Goal: Transaction & Acquisition: Download file/media

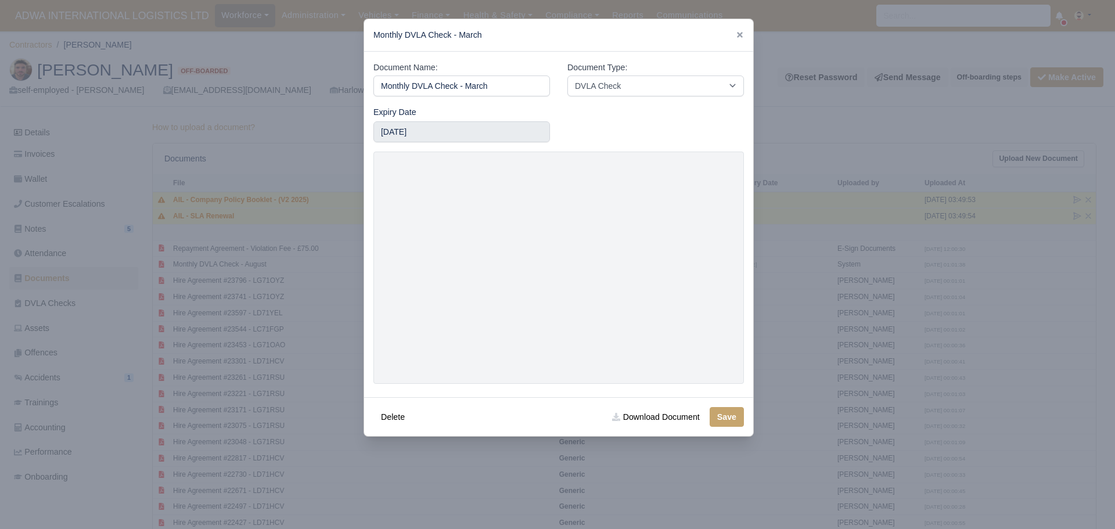
select select "dvla-check"
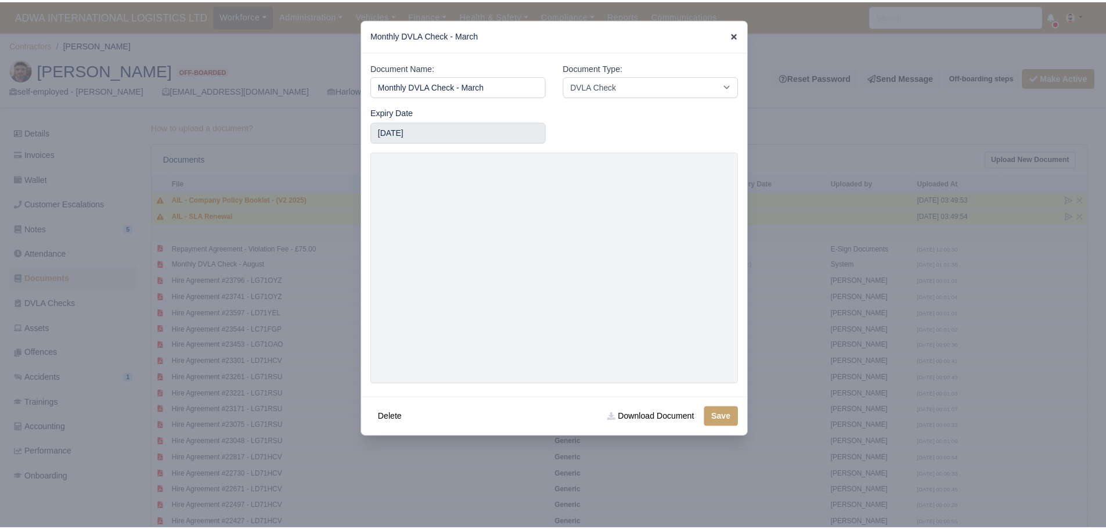
scroll to position [1503, 0]
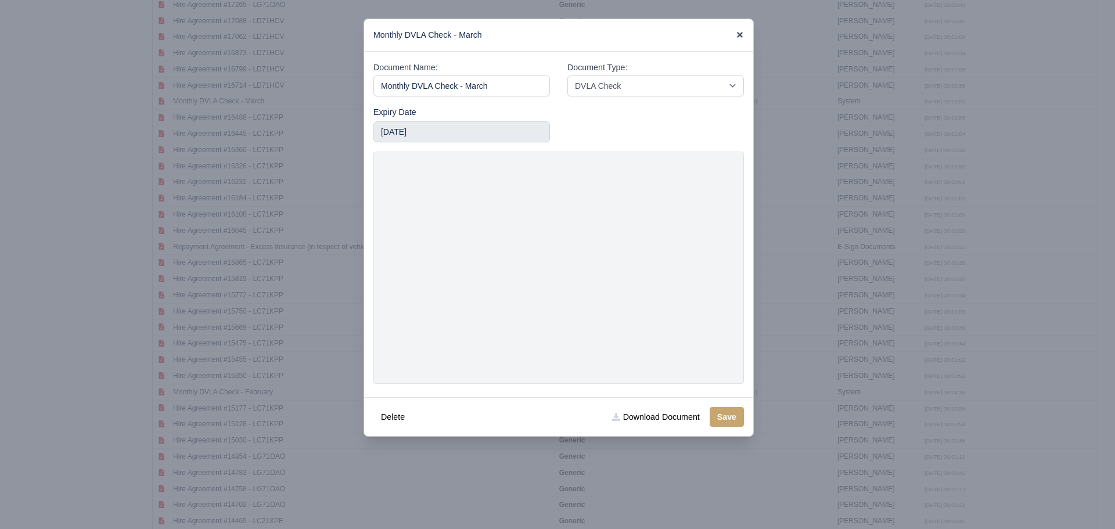
click at [740, 37] on icon at bounding box center [740, 35] width 6 height 6
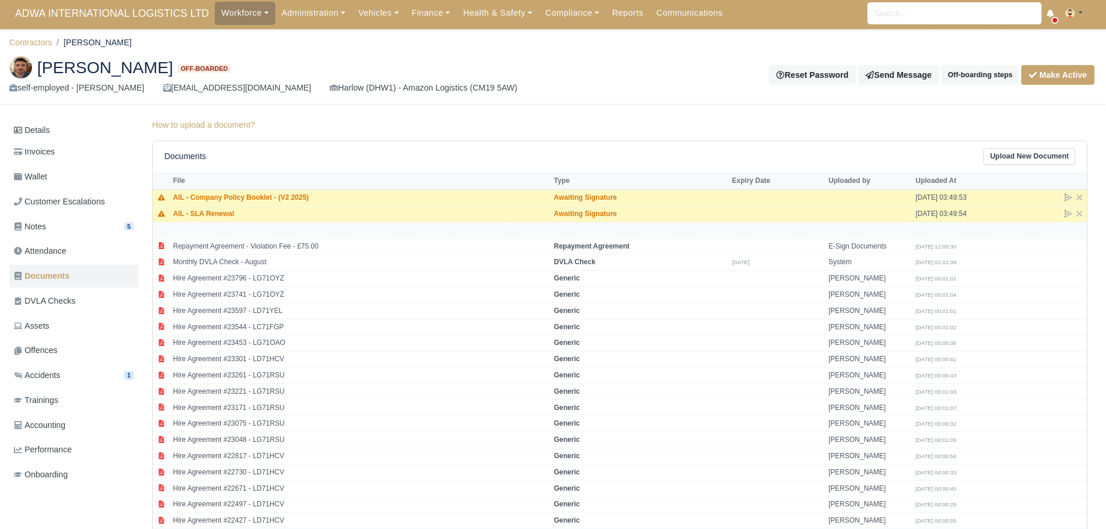
scroll to position [0, 0]
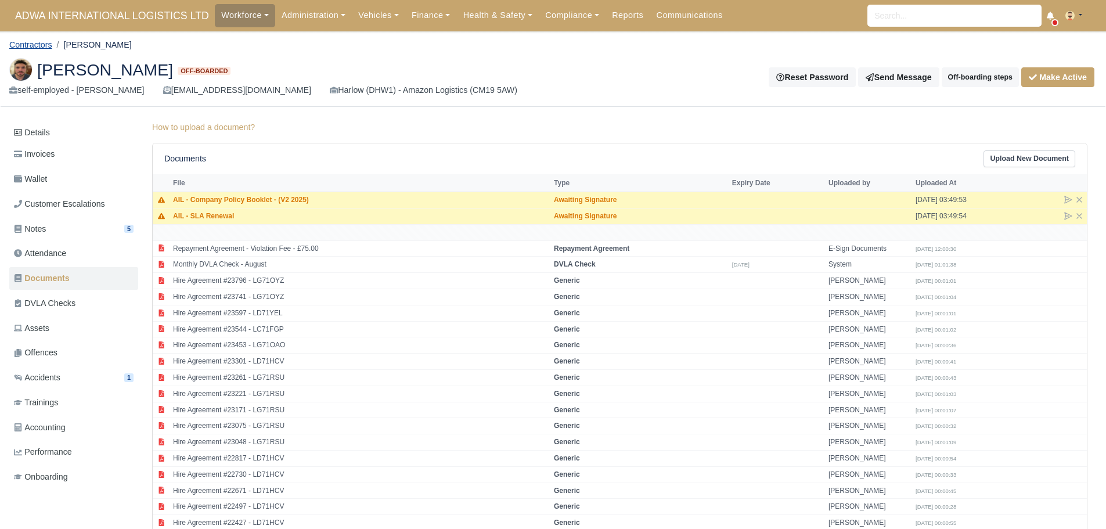
click at [25, 45] on link "Contractors" at bounding box center [30, 44] width 43 height 9
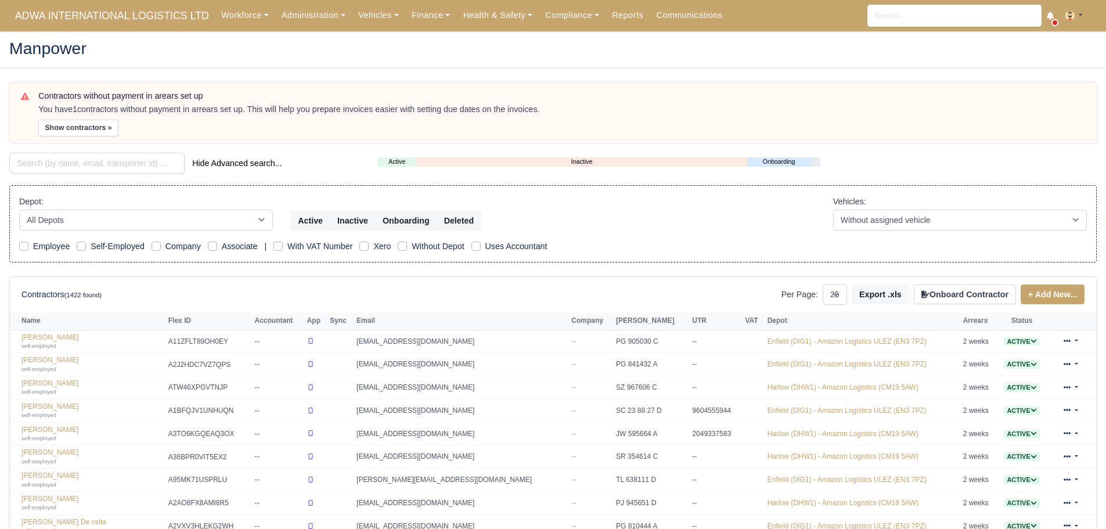
select select "25"
paste input "Murtala"
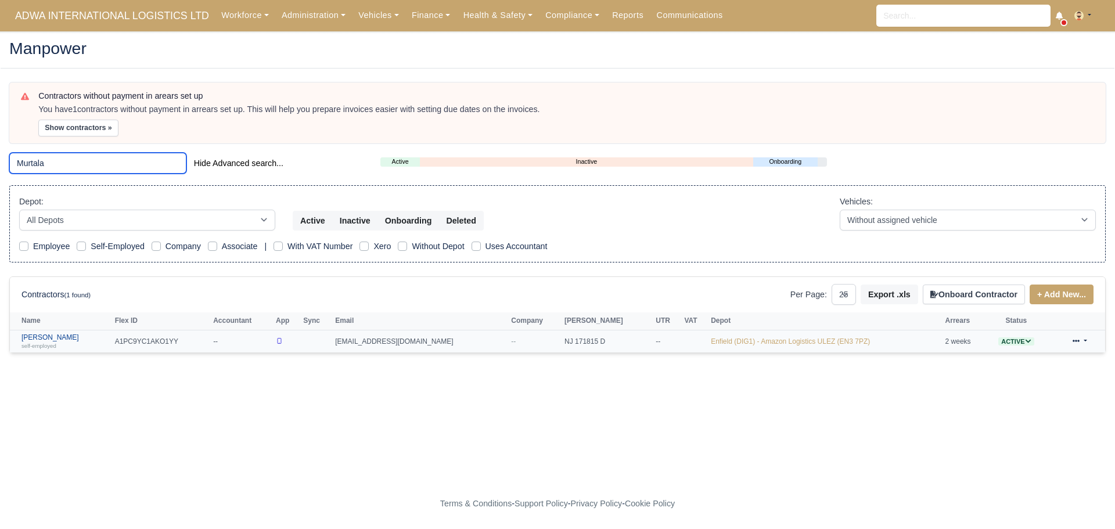
type input "Murtala"
click at [77, 339] on link "Murtala Mohammed self-employed" at bounding box center [65, 341] width 88 height 17
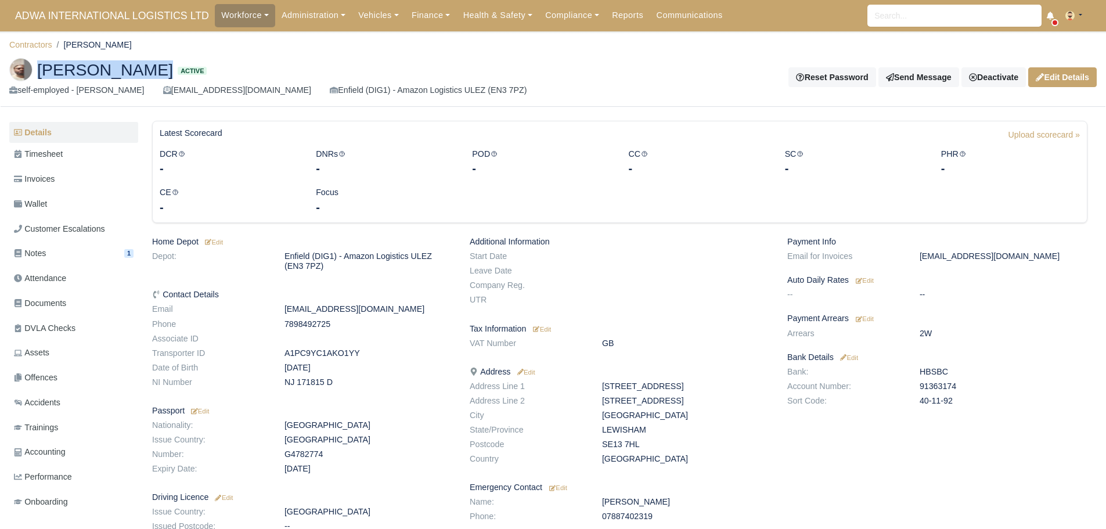
drag, startPoint x: 194, startPoint y: 71, endPoint x: 44, endPoint y: 74, distance: 150.4
click at [44, 74] on h2 "Murtala Mohammed Active" at bounding box center [276, 69] width 535 height 23
copy h2 "Murtala Mohammed"
click at [44, 301] on span "Documents" at bounding box center [40, 303] width 52 height 13
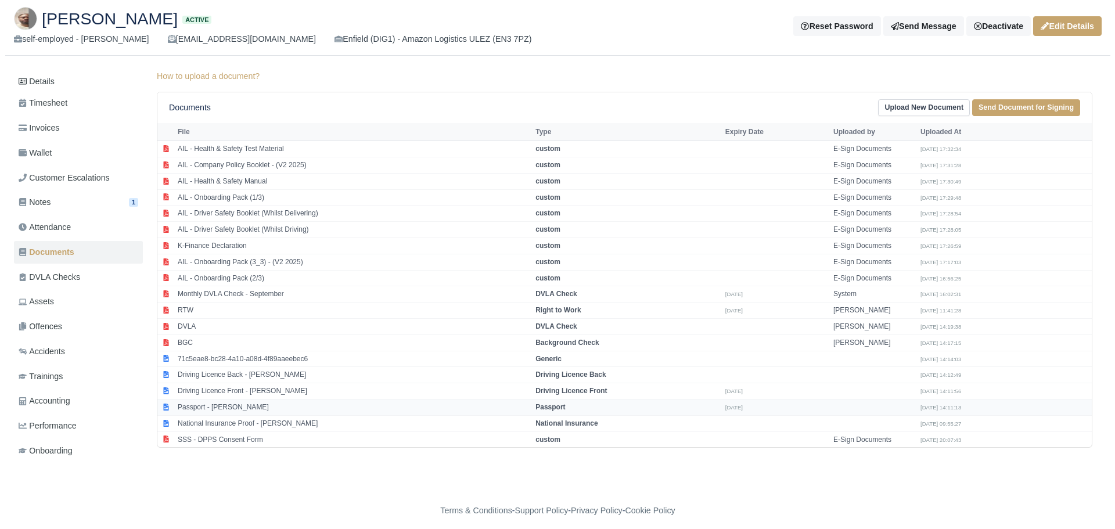
scroll to position [58, 0]
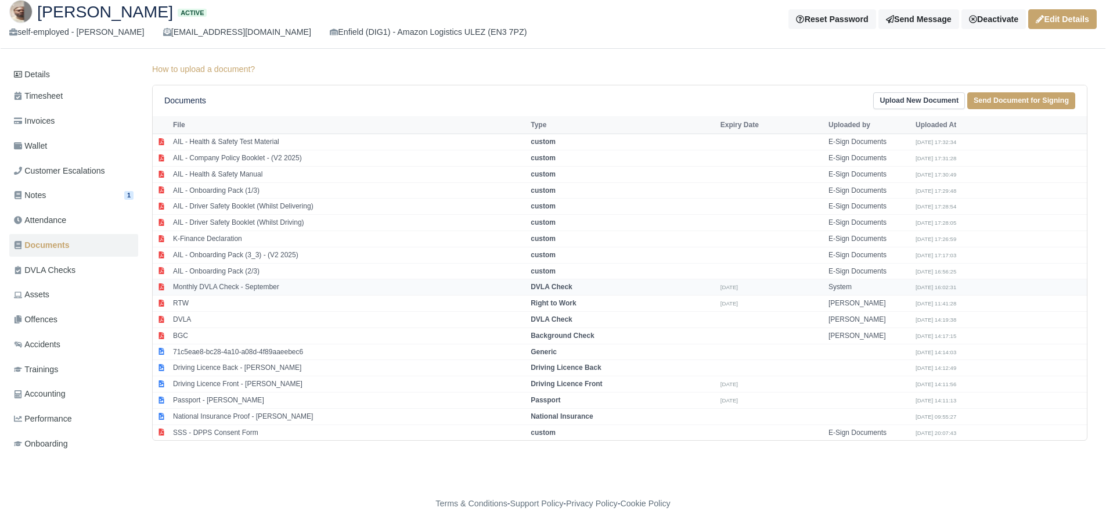
click at [235, 291] on td "Monthly DVLA Check - September" at bounding box center [349, 287] width 358 height 16
select select "dvla-check"
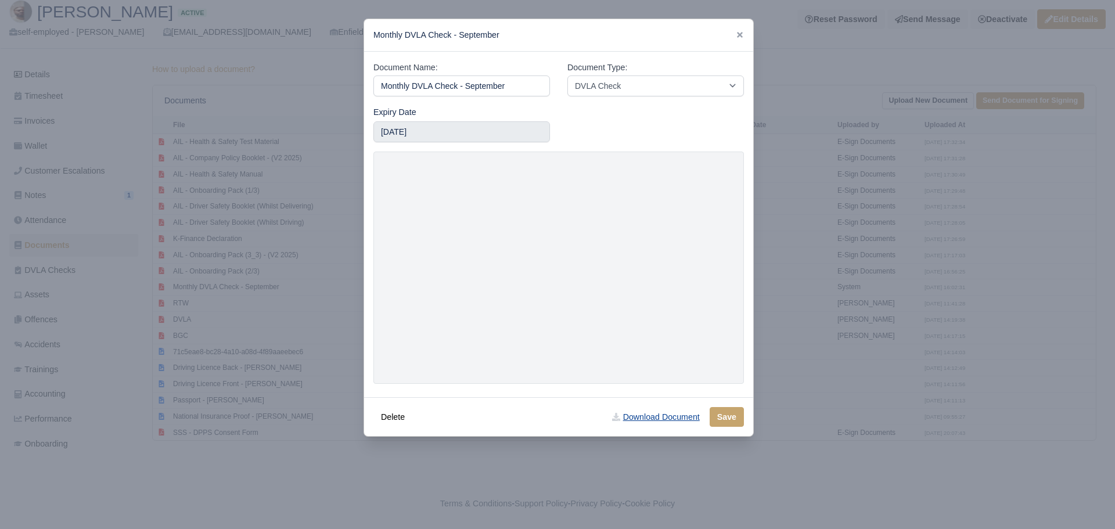
click at [655, 419] on link "Download Document" at bounding box center [655, 417] width 102 height 20
click at [258, 470] on div at bounding box center [557, 264] width 1115 height 529
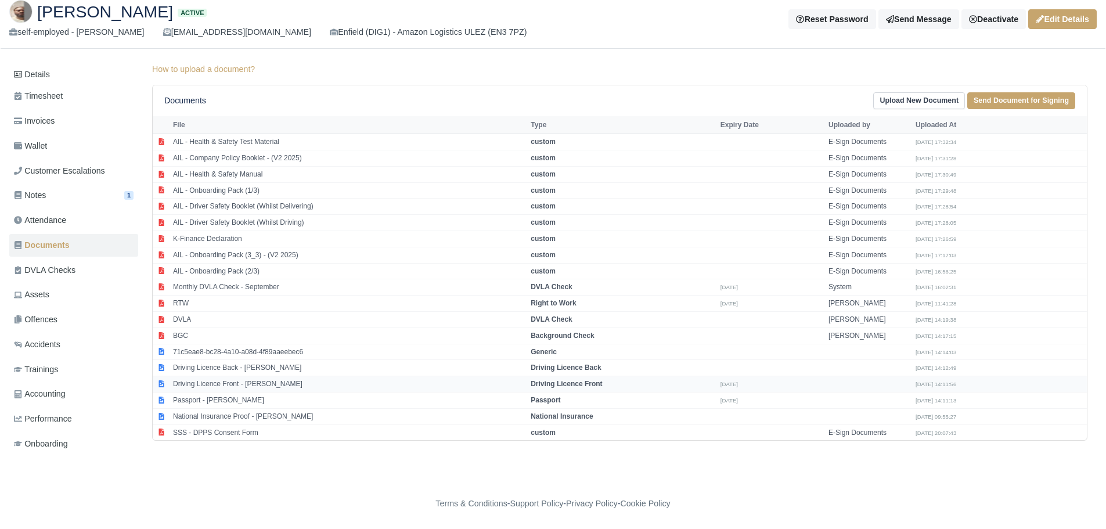
click at [251, 380] on td "Driving Licence Front - Murtala Mohammed" at bounding box center [349, 384] width 358 height 16
select select "driving-licence-front"
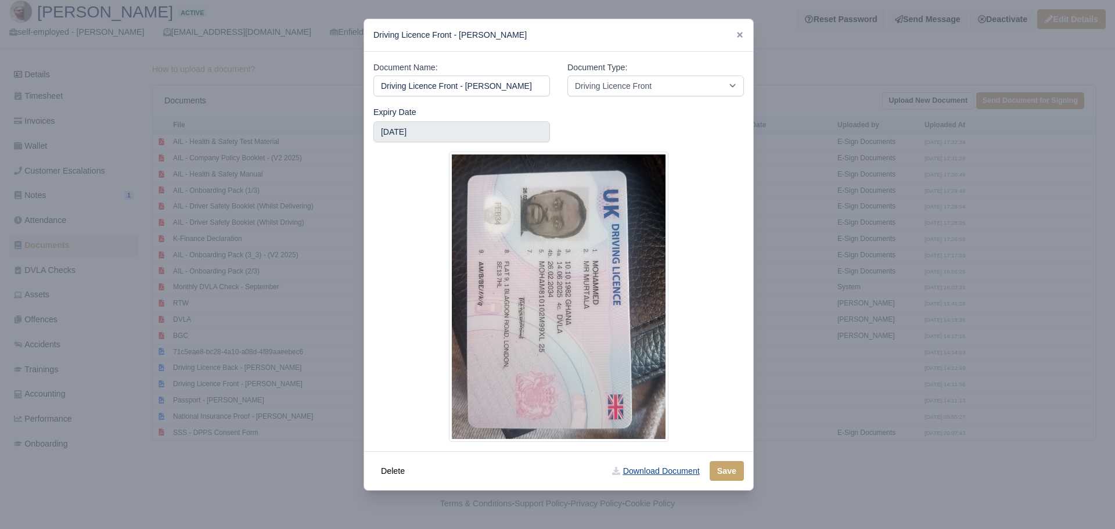
click at [654, 467] on link "Download Document" at bounding box center [655, 471] width 102 height 20
click at [273, 478] on div at bounding box center [557, 264] width 1115 height 529
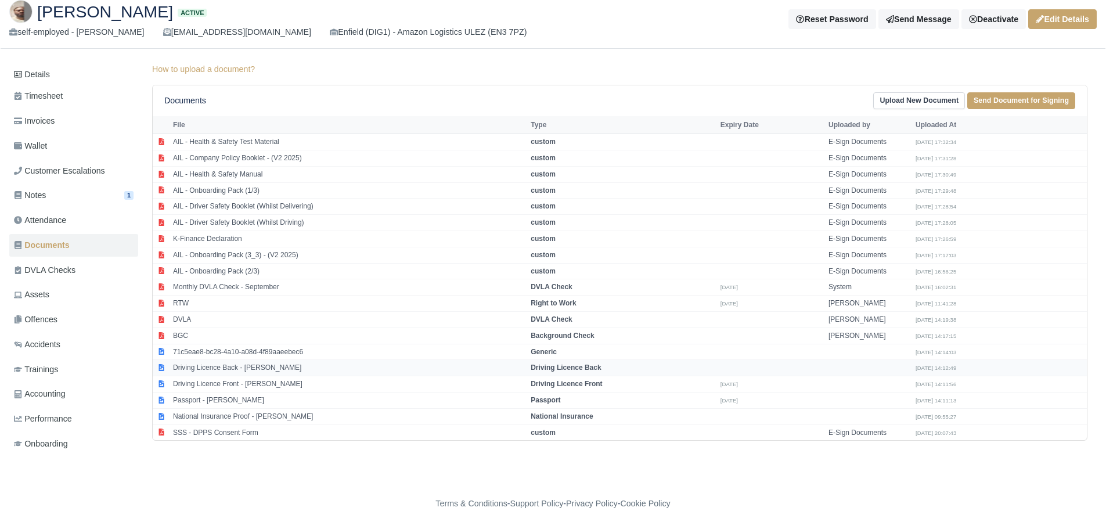
click at [238, 369] on td "Driving Licence Back - Murtala Mohammed" at bounding box center [349, 368] width 358 height 16
select select "driving-licence-back"
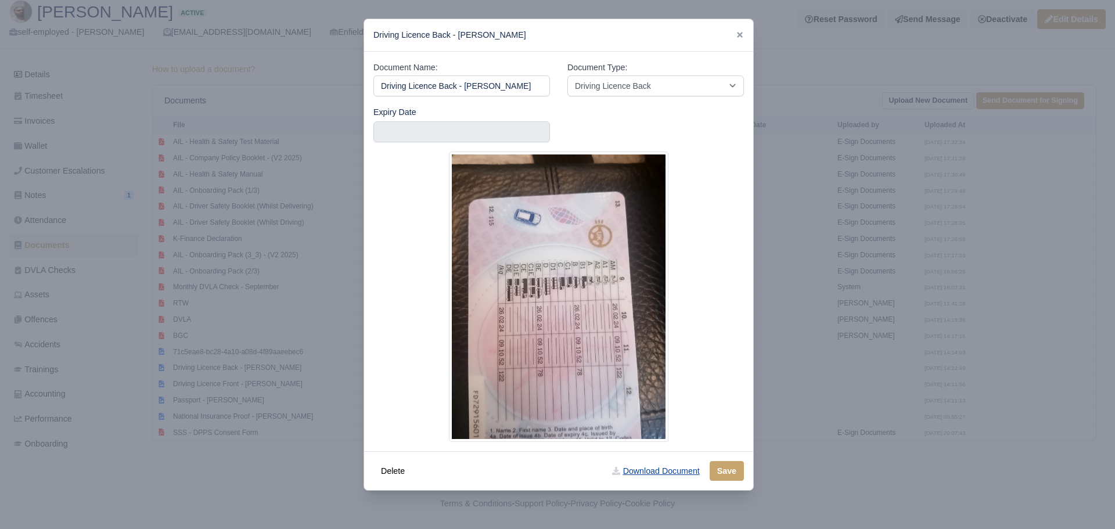
click at [656, 473] on link "Download Document" at bounding box center [655, 471] width 102 height 20
